Goal: Task Accomplishment & Management: Complete application form

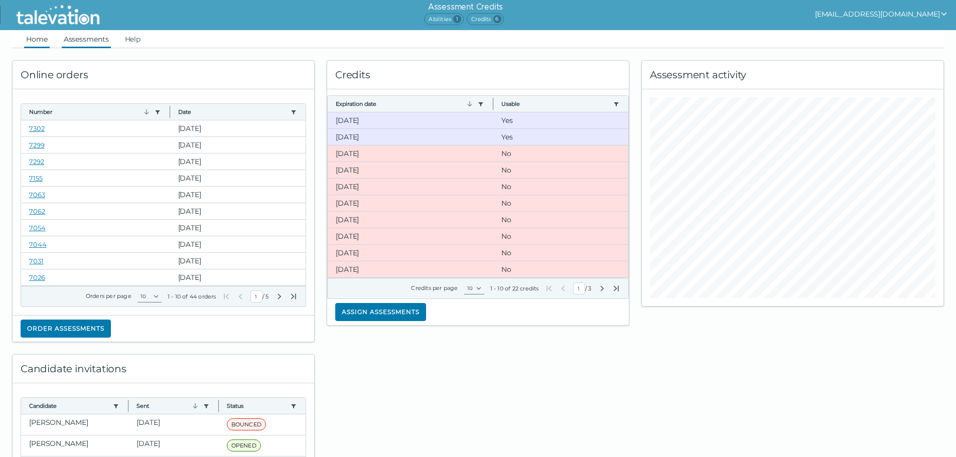
click at [79, 33] on link "Assessments" at bounding box center [86, 39] width 49 height 18
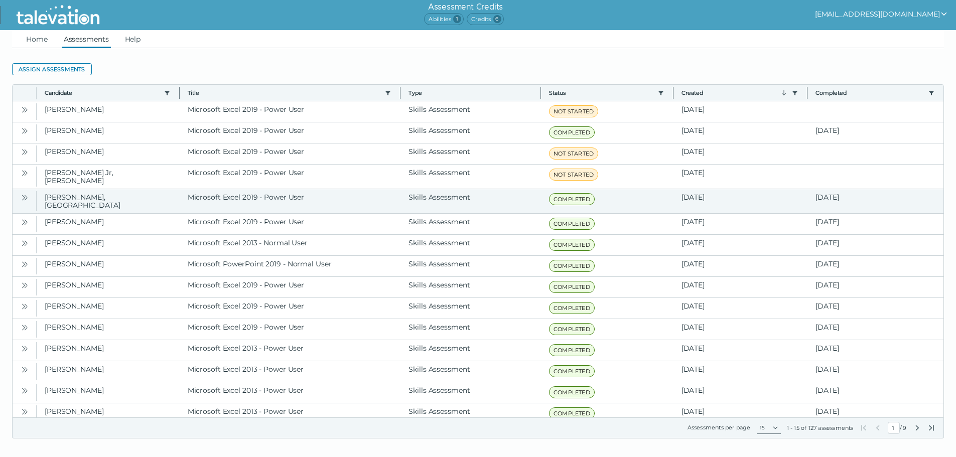
click at [24, 194] on icon "Open" at bounding box center [25, 198] width 8 height 8
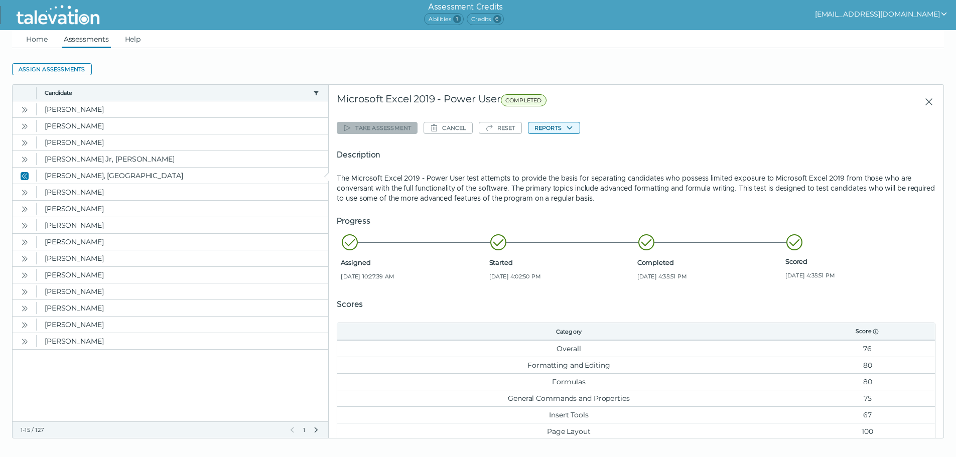
click at [563, 129] on button "Reports" at bounding box center [554, 128] width 52 height 12
click at [564, 155] on clr-dropdown-menu "Microsoft Excel 2019 - Power User" at bounding box center [589, 147] width 122 height 25
click at [564, 150] on button "Microsoft Excel 2019 - Power User" at bounding box center [589, 148] width 121 height 12
click at [923, 98] on icon "Close" at bounding box center [929, 102] width 12 height 12
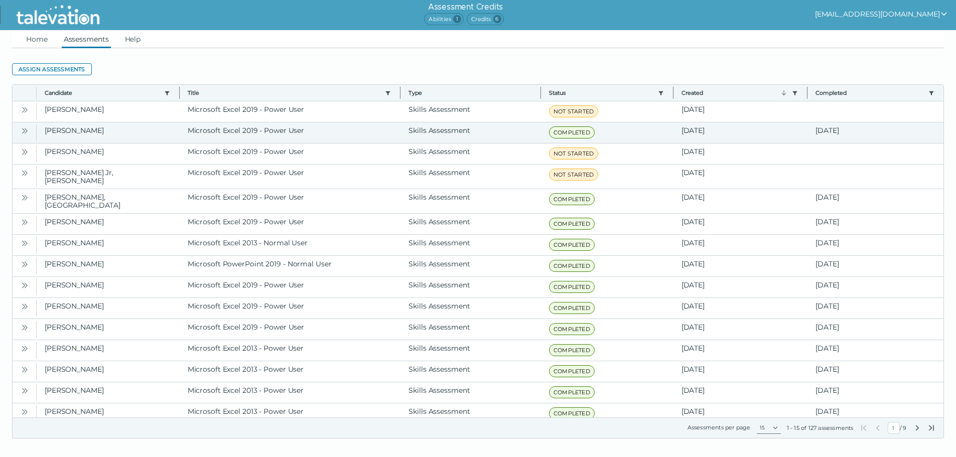
click at [21, 133] on icon "Open" at bounding box center [25, 131] width 8 height 8
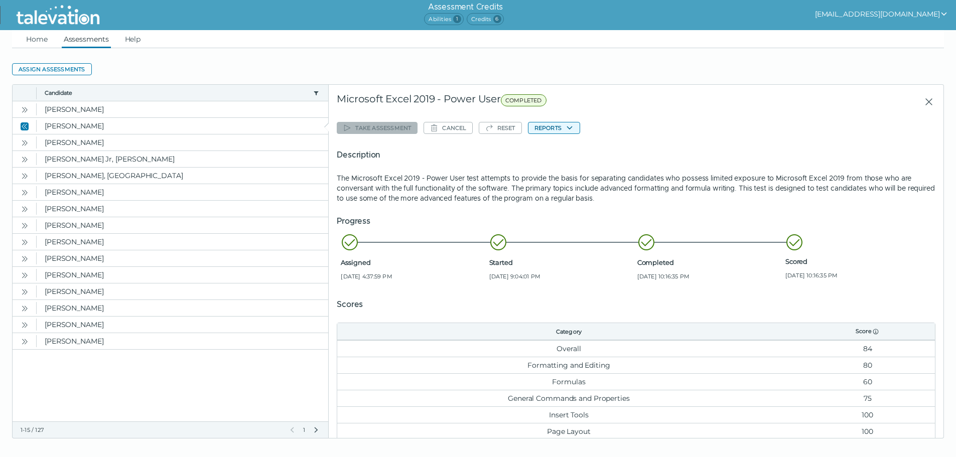
click at [549, 134] on button "Reports" at bounding box center [554, 128] width 52 height 12
click at [612, 143] on button "Microsoft Excel 2019 - Power User" at bounding box center [589, 148] width 121 height 12
click at [923, 101] on icon "Close" at bounding box center [929, 102] width 12 height 12
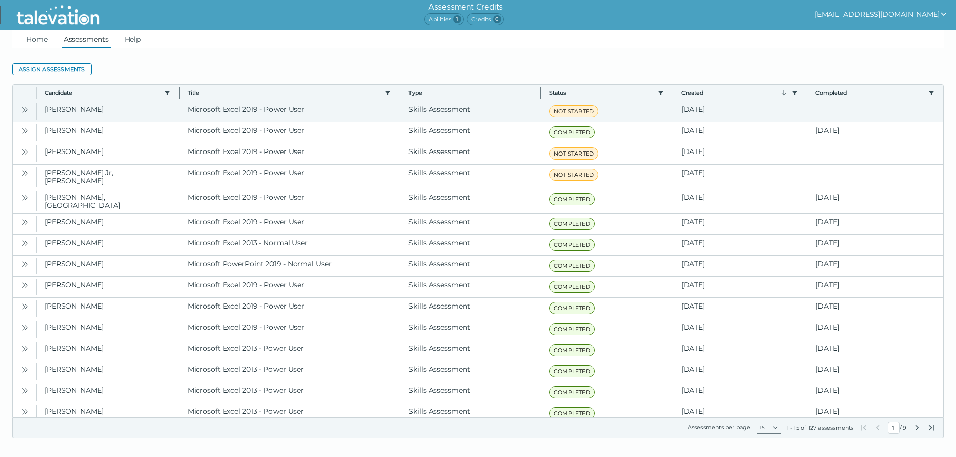
click at [20, 111] on button "Open" at bounding box center [25, 109] width 12 height 12
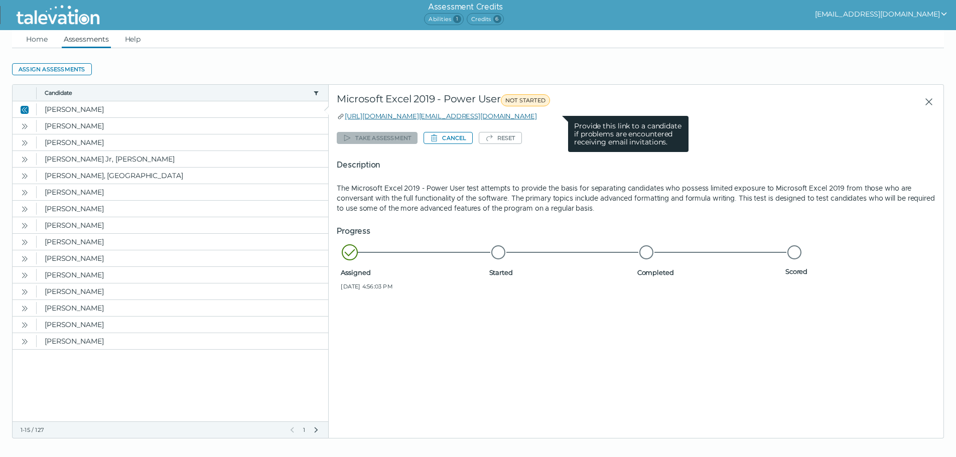
drag, startPoint x: 543, startPoint y: 115, endPoint x: 346, endPoint y: 113, distance: 196.8
click at [346, 113] on clr-tooltip "https://candidate.talevation.com/?email=haleysmith@outlook.com Provide this lin…" at bounding box center [437, 116] width 200 height 10
copy clr-tooltip "https://candidate.talevation.com/?email=haleysmith@outlook.com Provide this lin…"
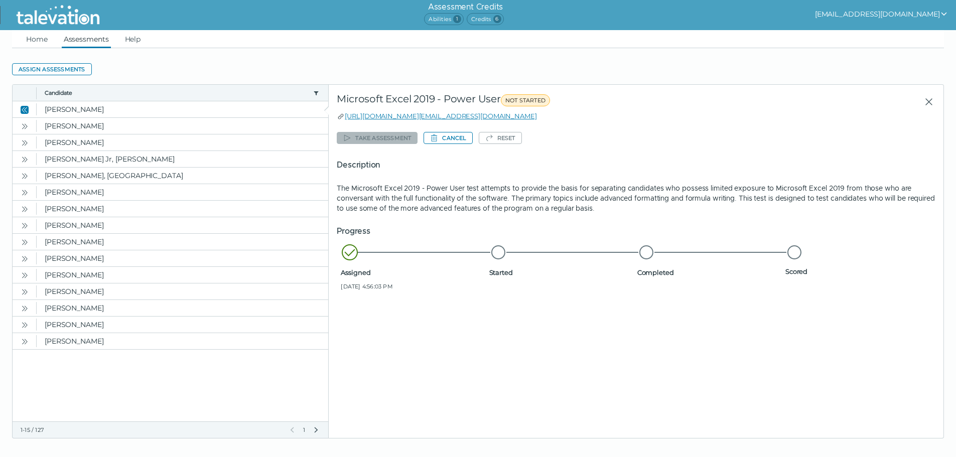
click at [931, 104] on icon "Close" at bounding box center [929, 101] width 7 height 7
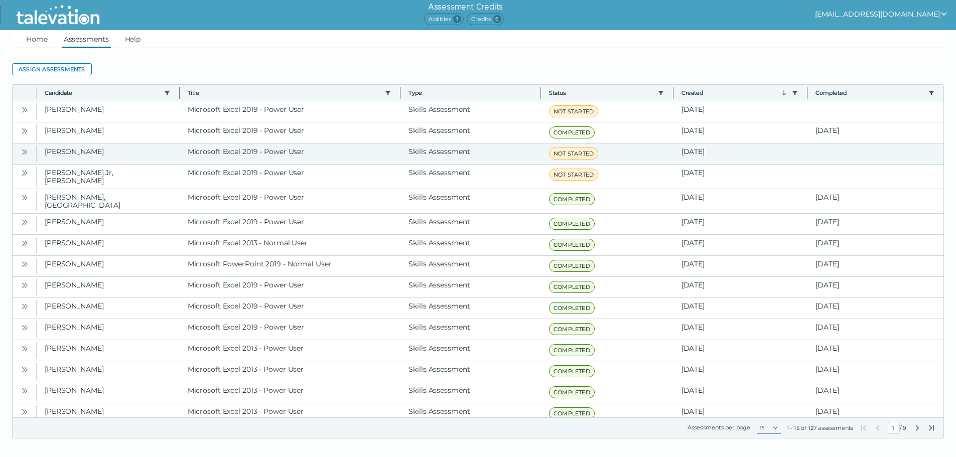
click at [26, 153] on icon "Open" at bounding box center [25, 152] width 8 height 8
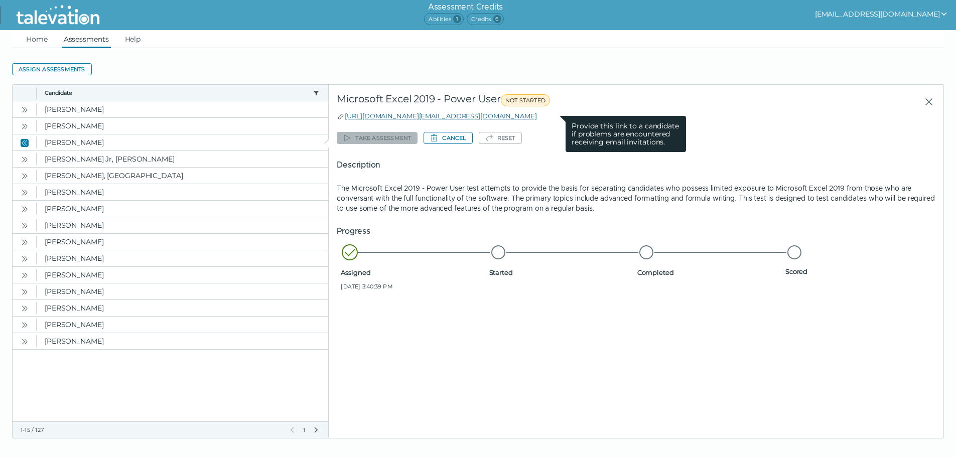
drag, startPoint x: 557, startPoint y: 116, endPoint x: 346, endPoint y: 115, distance: 210.8
copy link "https://candidate.talevation.com/?email=chriscolin44@gmail.com"
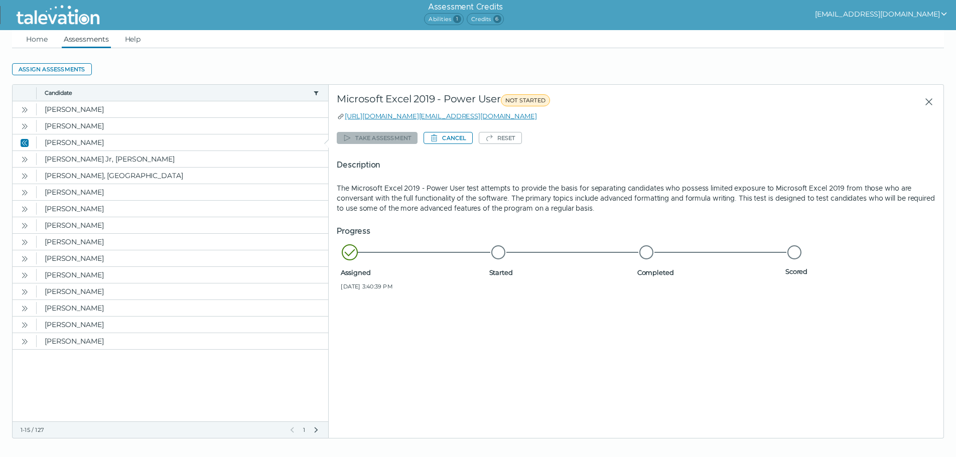
click at [930, 100] on icon "Close" at bounding box center [929, 102] width 12 height 12
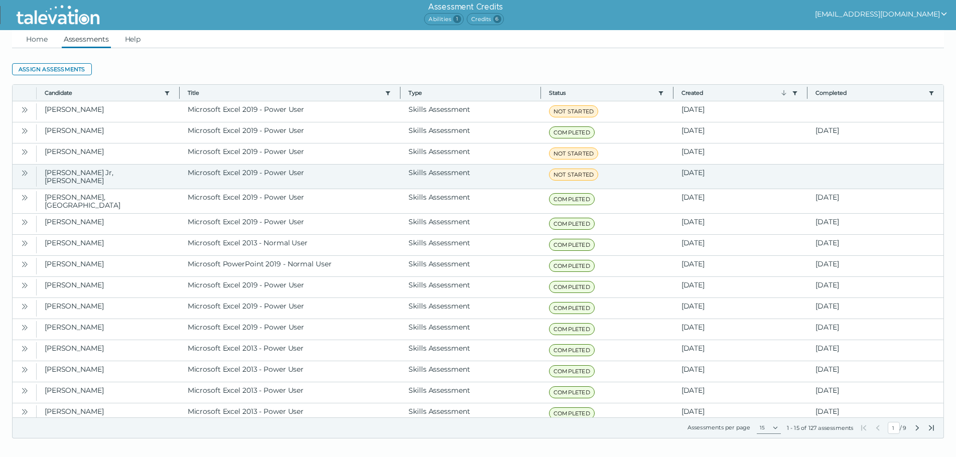
click at [22, 174] on icon "Open" at bounding box center [25, 173] width 8 height 8
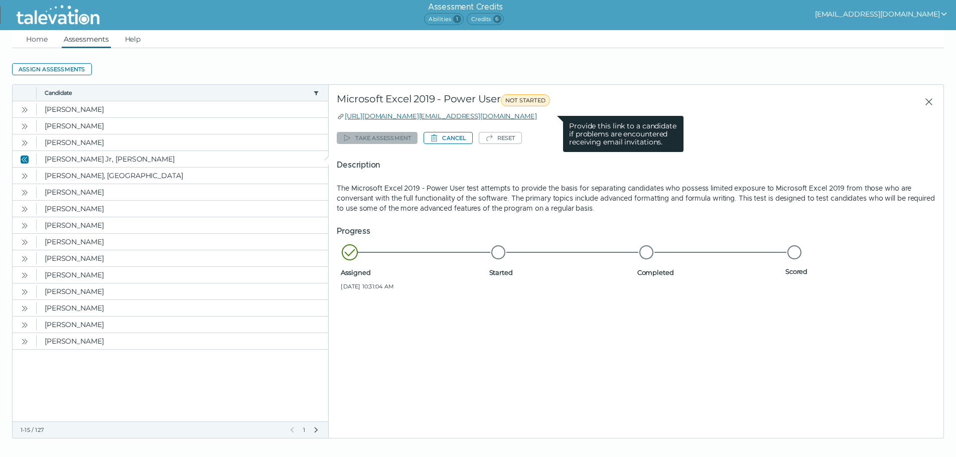
drag, startPoint x: 554, startPoint y: 116, endPoint x: 346, endPoint y: 118, distance: 207.8
copy link "https://candidate.talevation.com/?email=danakoppjr@gmail.com"
click at [926, 100] on icon "Close" at bounding box center [929, 102] width 12 height 12
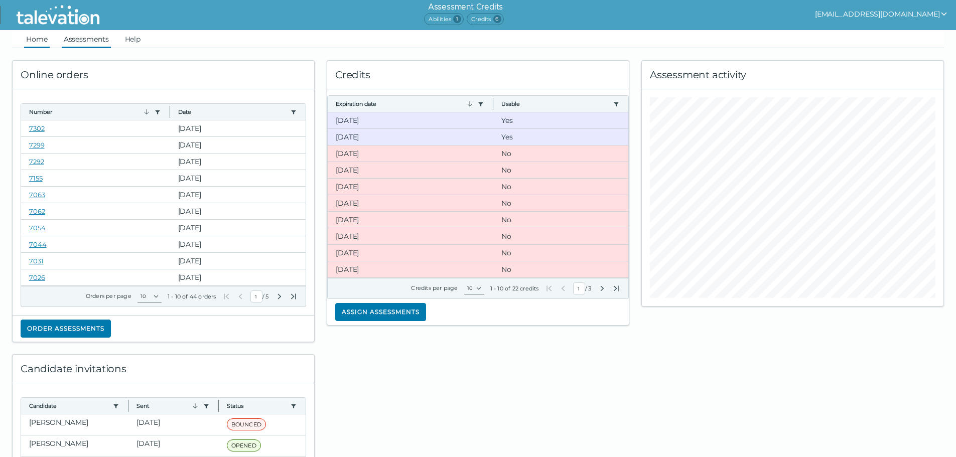
click at [98, 38] on link "Assessments" at bounding box center [86, 39] width 49 height 18
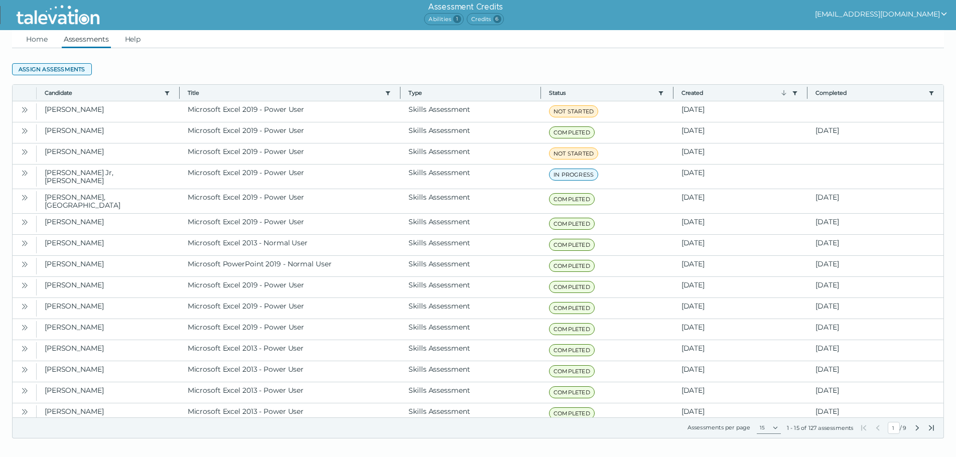
click at [77, 69] on button "Assign assessments" at bounding box center [52, 69] width 80 height 12
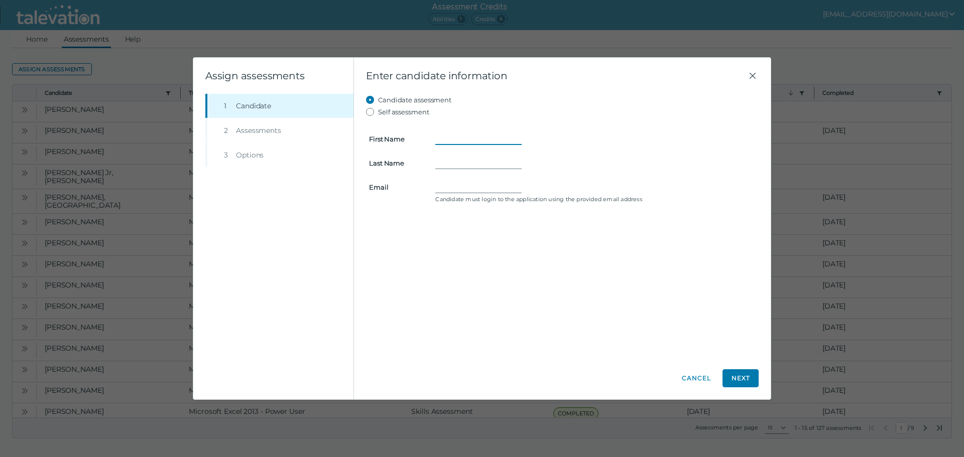
click at [447, 133] on input "First Name" at bounding box center [478, 139] width 86 height 12
type input "[PERSON_NAME]"
click at [450, 158] on input "Last Name" at bounding box center [478, 163] width 86 height 12
type input "[PERSON_NAME]"
click at [441, 187] on input "Email" at bounding box center [478, 187] width 86 height 12
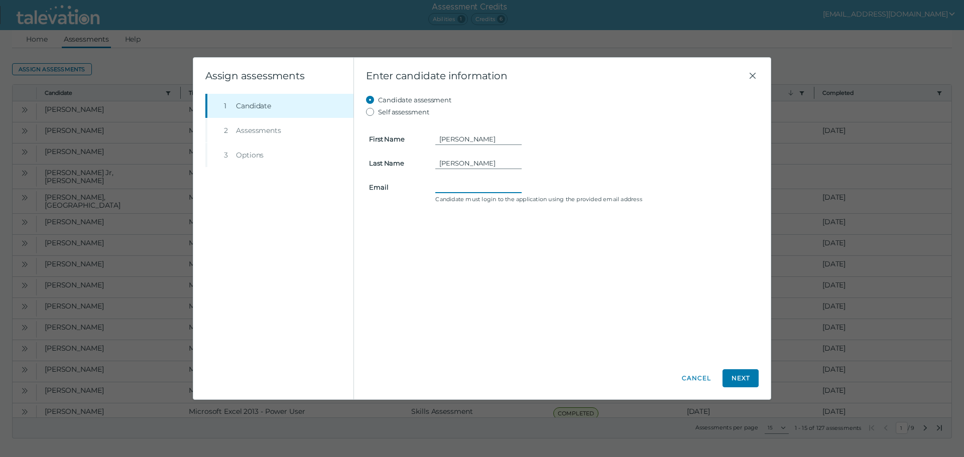
paste input "[EMAIL_ADDRESS][DOMAIN_NAME]"
type input "[EMAIL_ADDRESS][DOMAIN_NAME]"
click at [751, 386] on button "Next" at bounding box center [740, 378] width 36 height 18
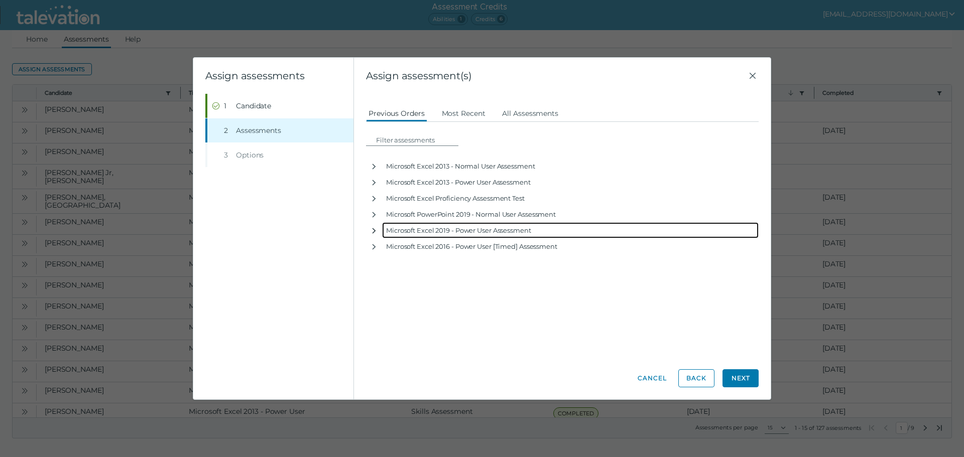
click at [372, 228] on icon "button" at bounding box center [374, 231] width 8 height 8
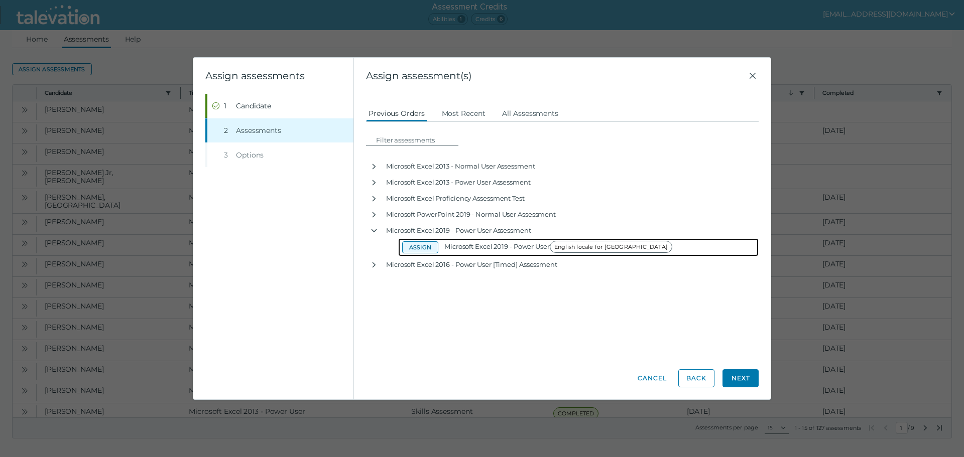
click at [415, 248] on button "Assign" at bounding box center [420, 247] width 36 height 12
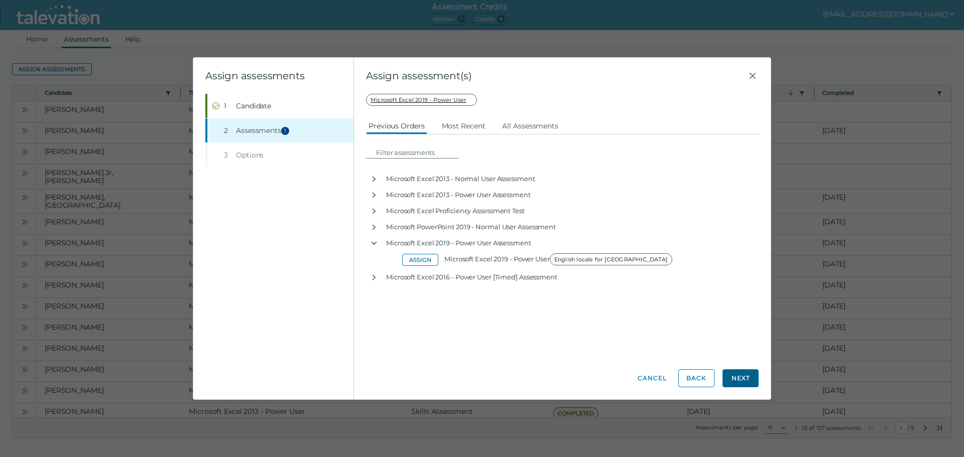
click at [734, 381] on button "Next" at bounding box center [740, 378] width 36 height 18
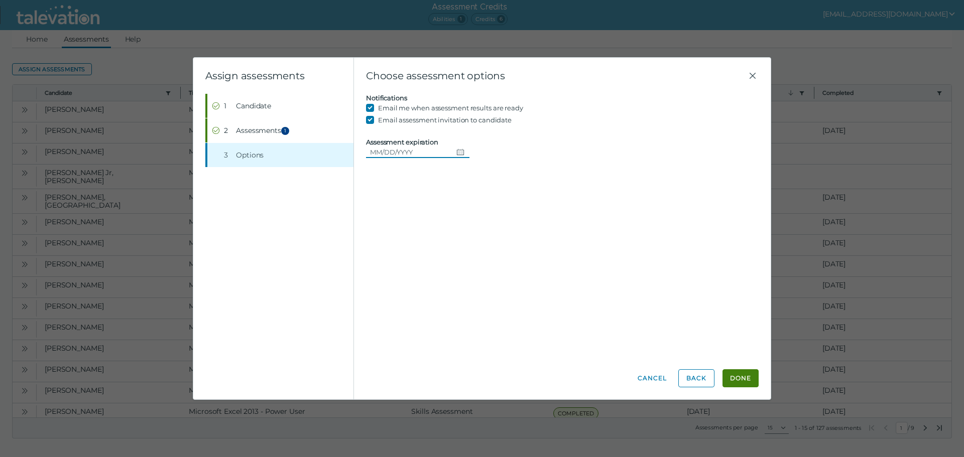
click at [456, 152] on icon "Choose date" at bounding box center [460, 152] width 8 height 8
click at [471, 252] on button "15" at bounding box center [474, 254] width 18 height 18
type input "[DATE]"
click at [730, 380] on button "Done" at bounding box center [740, 378] width 36 height 18
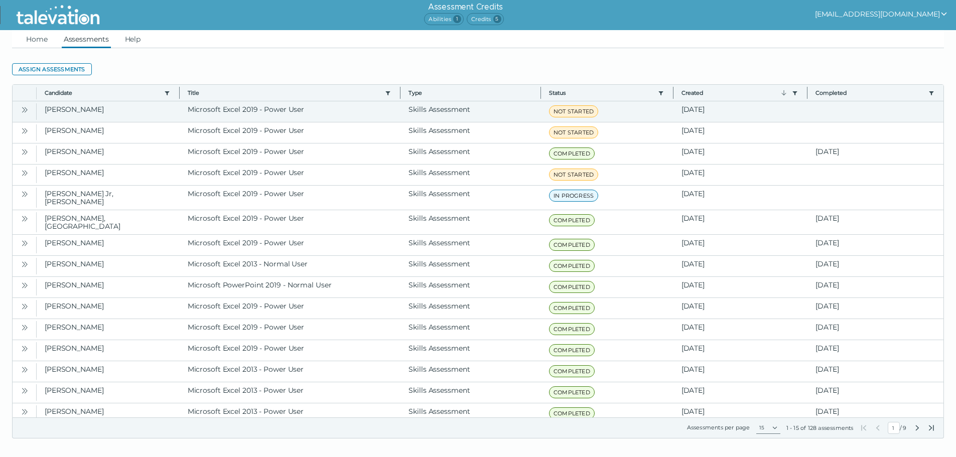
drag, startPoint x: 25, startPoint y: 111, endPoint x: 79, endPoint y: 117, distance: 55.0
click at [25, 111] on icon "Open" at bounding box center [25, 110] width 8 height 8
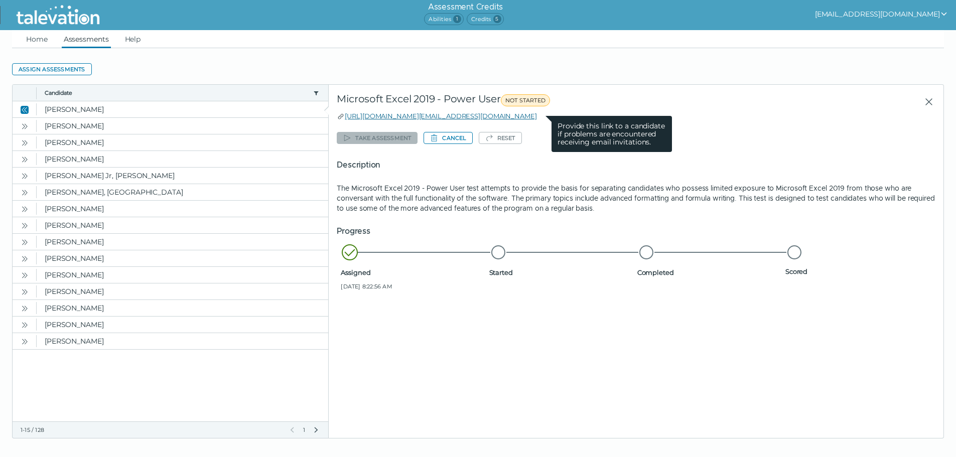
drag, startPoint x: 542, startPoint y: 117, endPoint x: 508, endPoint y: 116, distance: 33.6
click at [508, 116] on div "[URL][DOMAIN_NAME][EMAIL_ADDRESS][DOMAIN_NAME] Provide this link to a candidate…" at bounding box center [636, 116] width 599 height 10
drag, startPoint x: 542, startPoint y: 114, endPoint x: 346, endPoint y: 112, distance: 196.3
click at [346, 112] on clr-tooltip "[URL][DOMAIN_NAME][EMAIL_ADDRESS][DOMAIN_NAME] Provide this link to a candidate…" at bounding box center [437, 116] width 200 height 10
copy clr-tooltip "[URL][DOMAIN_NAME][EMAIL_ADDRESS][DOMAIN_NAME] Provide this link to a candidate…"
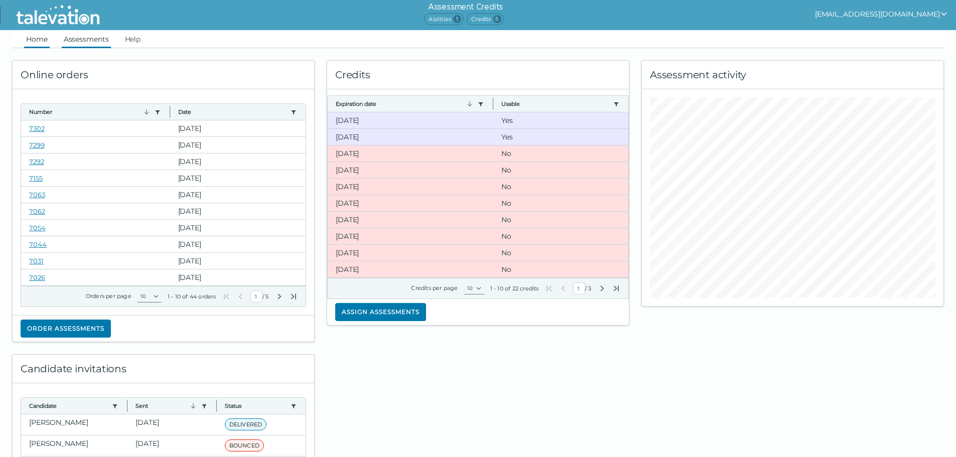
click at [77, 41] on link "Assessments" at bounding box center [86, 39] width 49 height 18
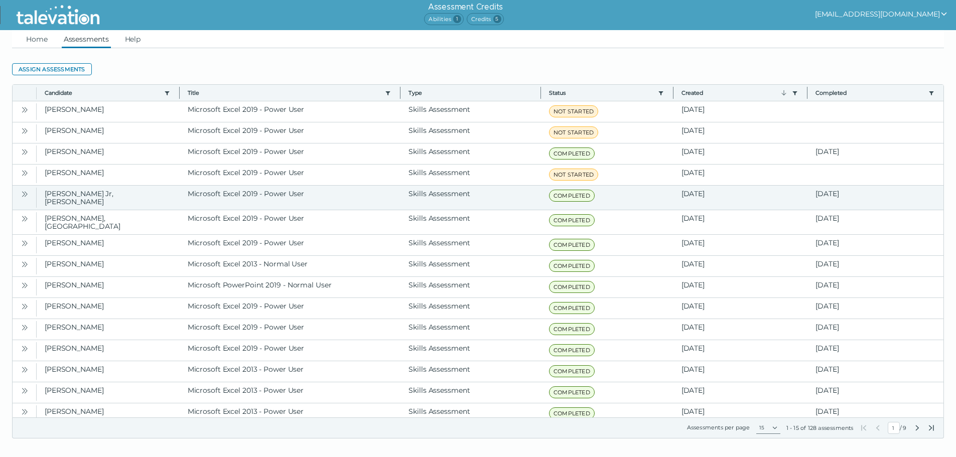
click at [21, 191] on icon "Open" at bounding box center [25, 194] width 8 height 8
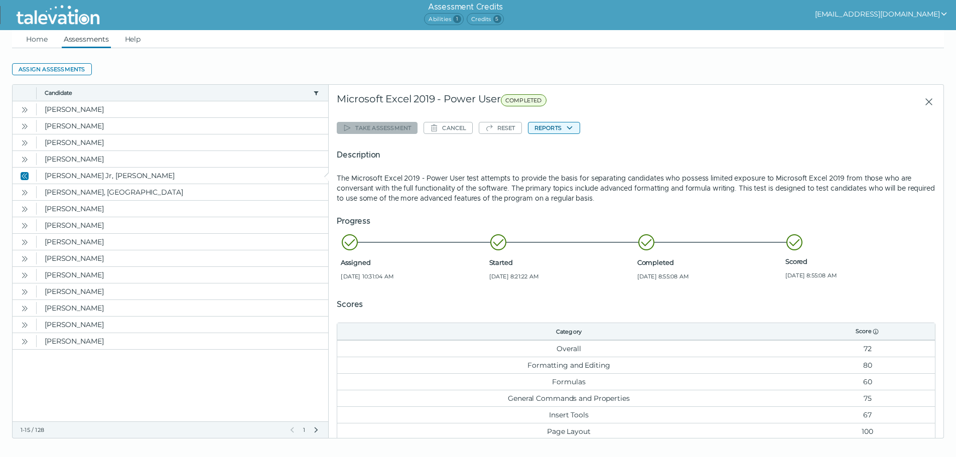
click at [549, 127] on button "Reports" at bounding box center [554, 128] width 52 height 12
click at [551, 146] on button "Microsoft Excel 2019 - Power User" at bounding box center [589, 148] width 121 height 12
click at [923, 101] on icon "Close" at bounding box center [929, 102] width 12 height 12
